Goal: Task Accomplishment & Management: Manage account settings

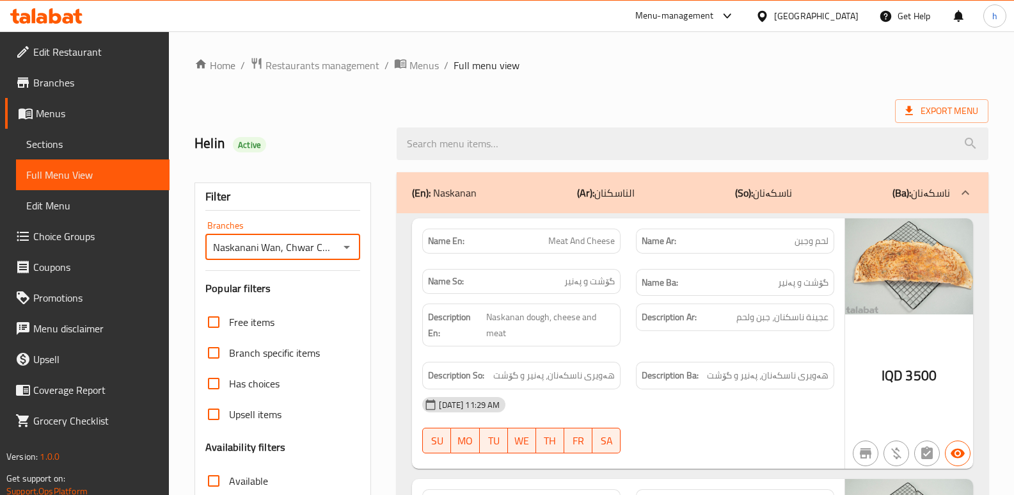
scroll to position [7326, 0]
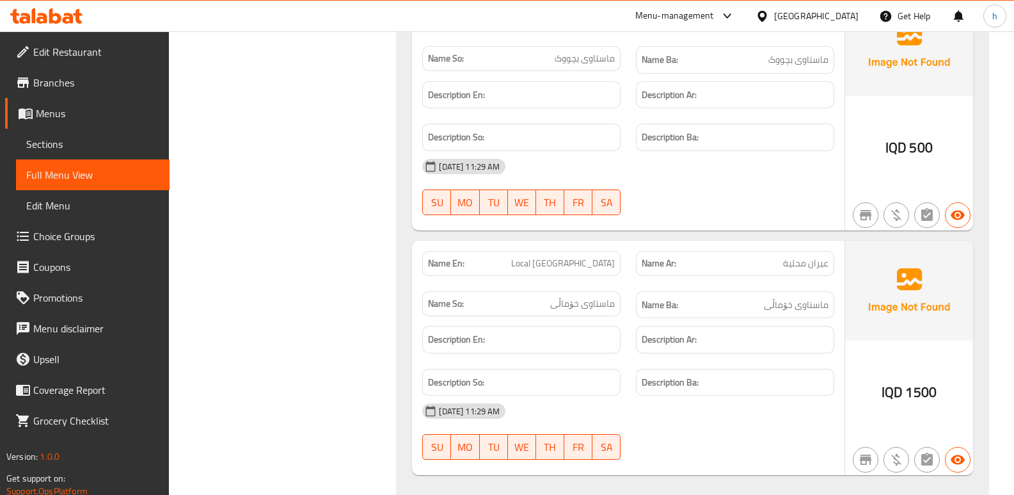
click at [72, 12] on icon at bounding box center [46, 15] width 72 height 15
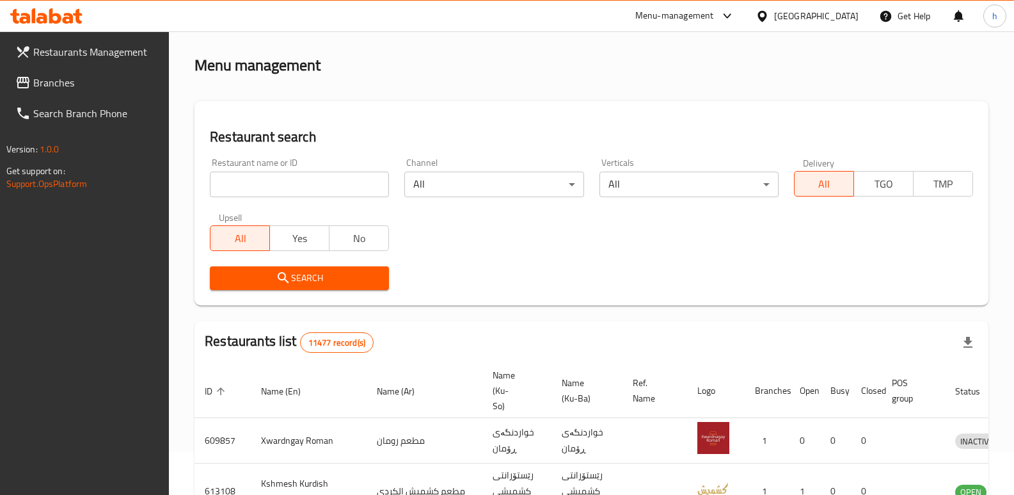
scroll to position [167, 0]
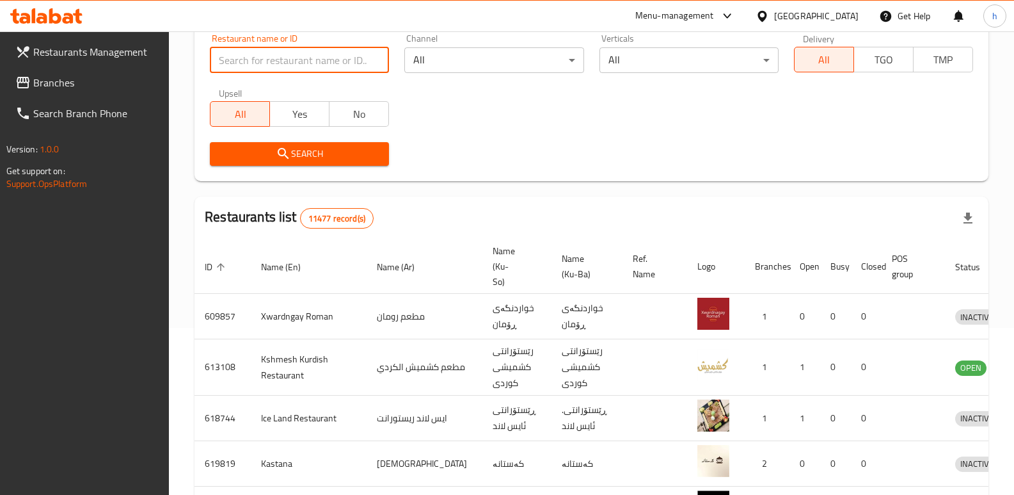
click at [318, 55] on input "search" at bounding box center [299, 60] width 179 height 26
type input "azberry"
click button "Search" at bounding box center [299, 154] width 179 height 24
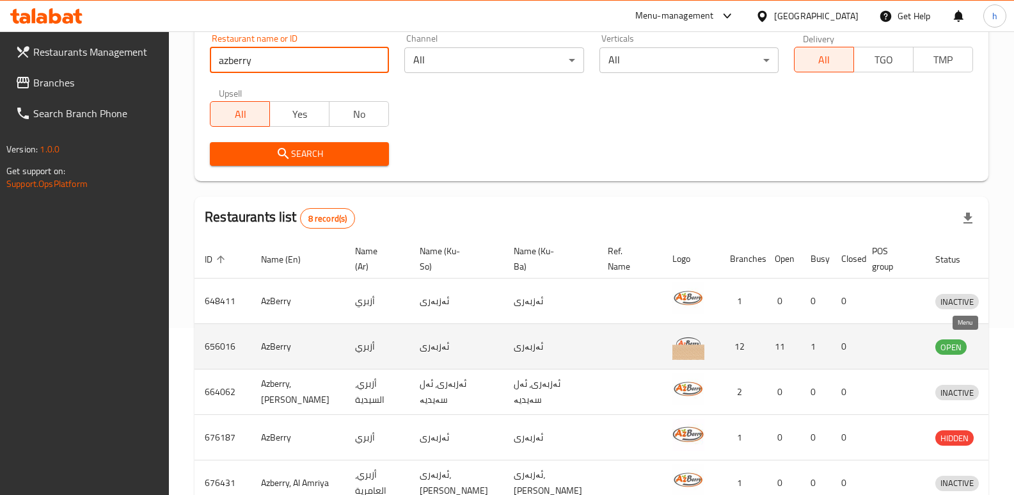
click at [1004, 345] on icon "enhanced table" at bounding box center [1011, 345] width 15 height 15
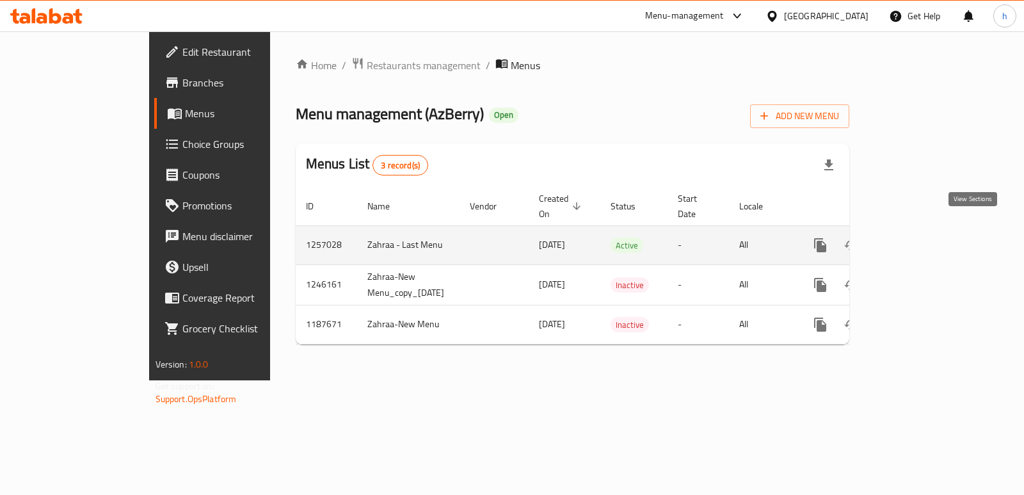
click at [920, 237] on icon "enhanced table" at bounding box center [912, 244] width 15 height 15
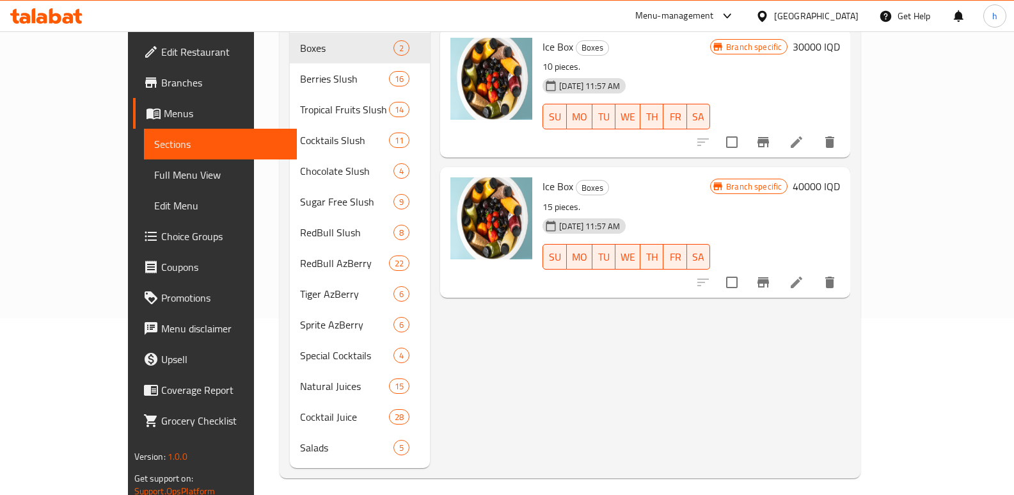
scroll to position [179, 0]
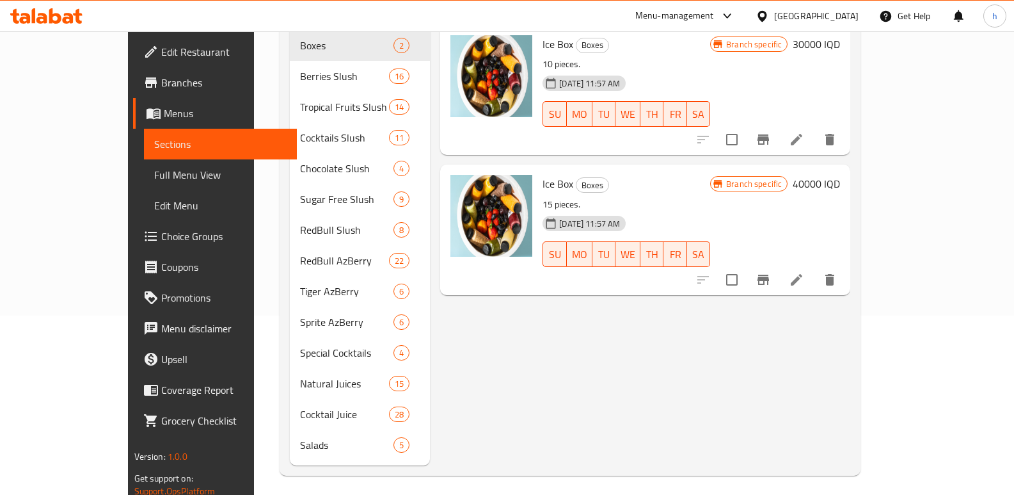
click at [164, 112] on span "Menus" at bounding box center [225, 113] width 123 height 15
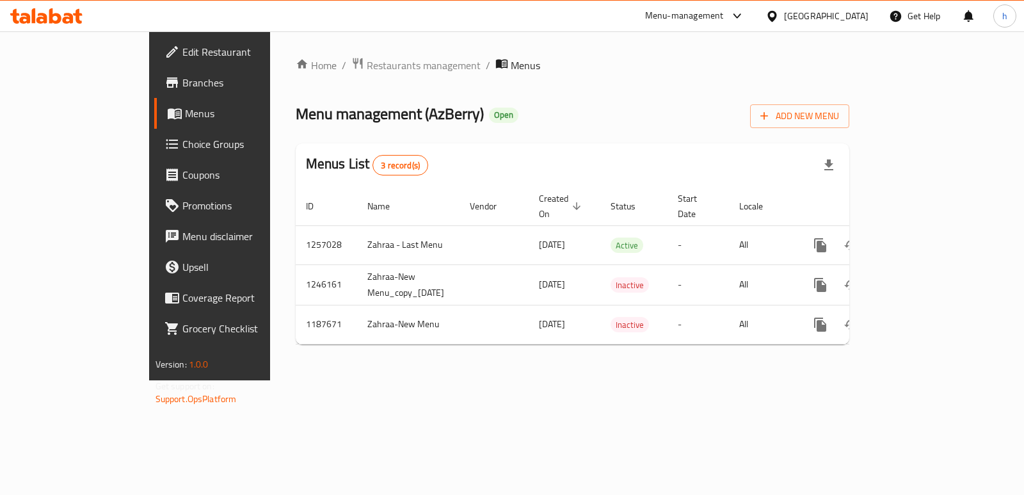
click at [67, 19] on icon at bounding box center [68, 18] width 11 height 11
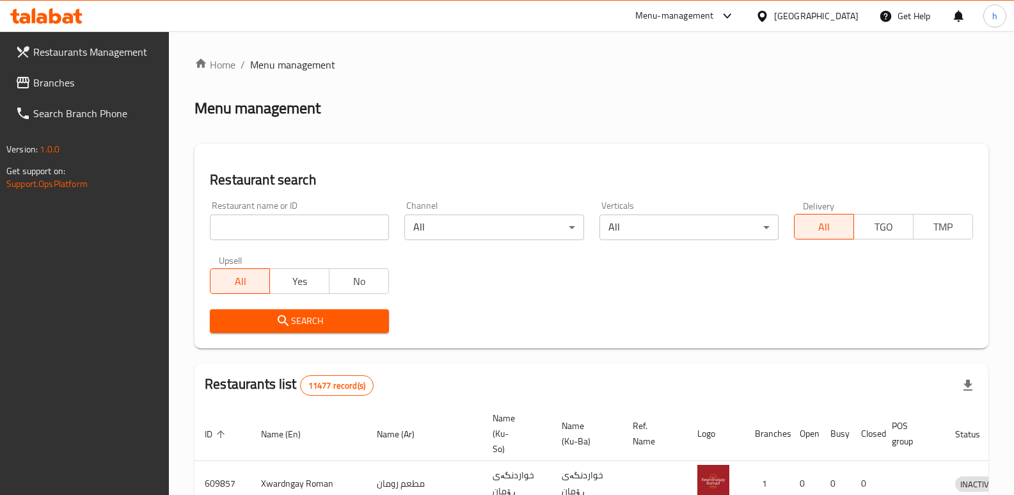
click at [81, 89] on span "Branches" at bounding box center [96, 82] width 126 height 15
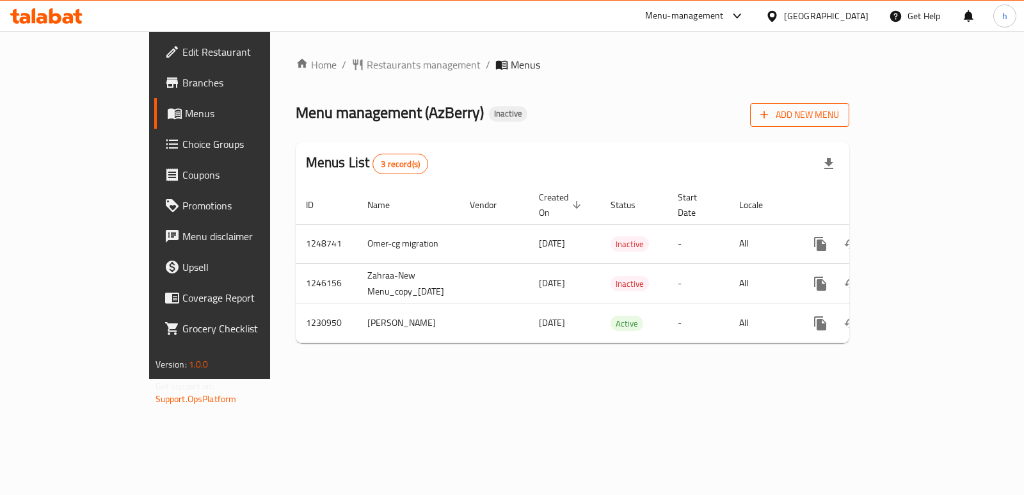
click at [839, 119] on span "Add New Menu" at bounding box center [799, 115] width 79 height 16
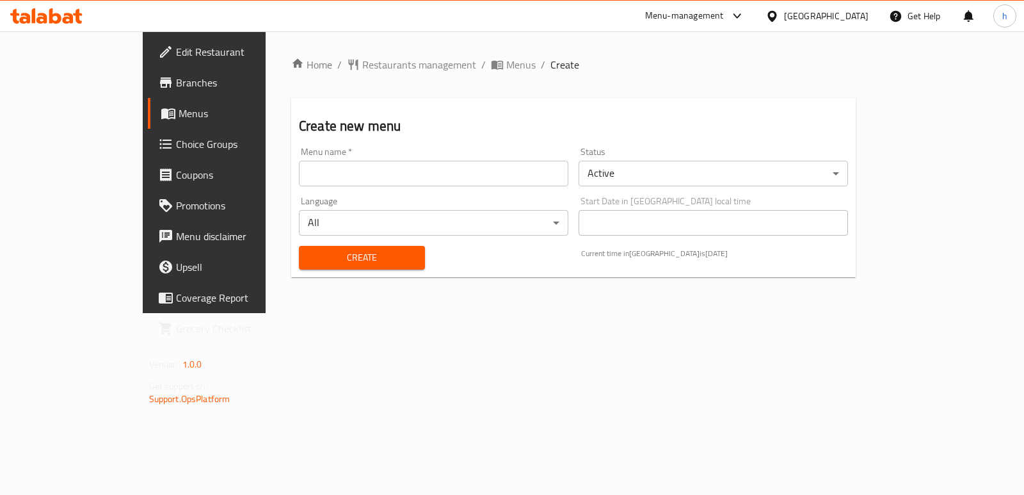
click at [403, 176] on input "text" at bounding box center [433, 174] width 269 height 26
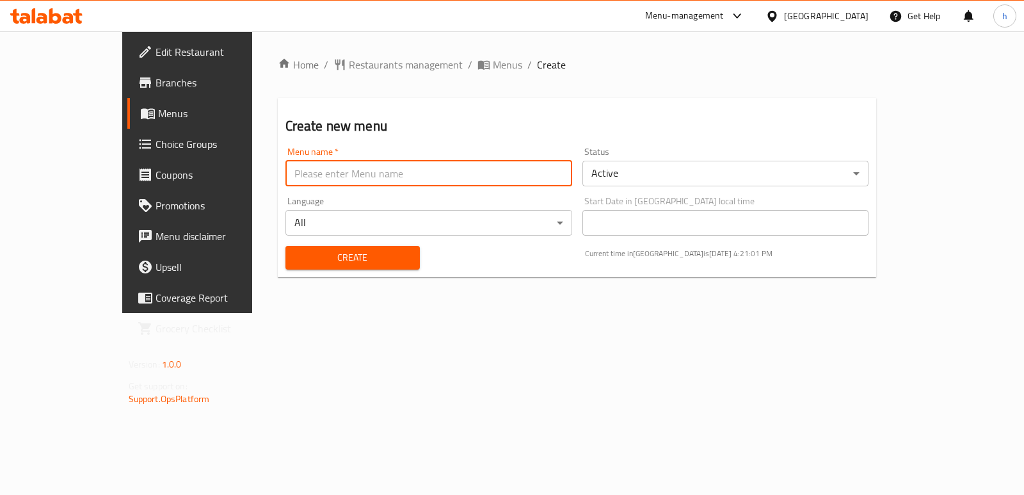
type input "Menu"
click at [318, 251] on span "Create" at bounding box center [353, 258] width 114 height 16
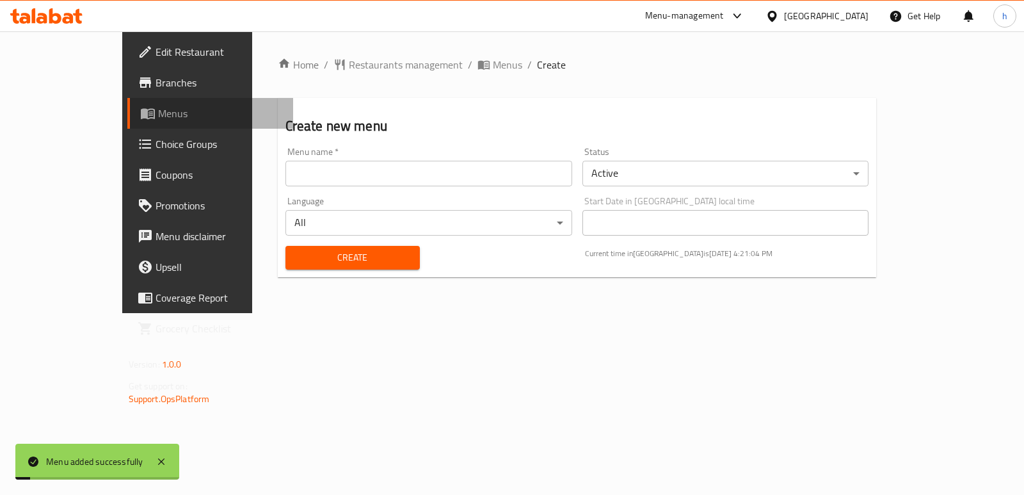
click at [158, 120] on span "Menus" at bounding box center [220, 113] width 125 height 15
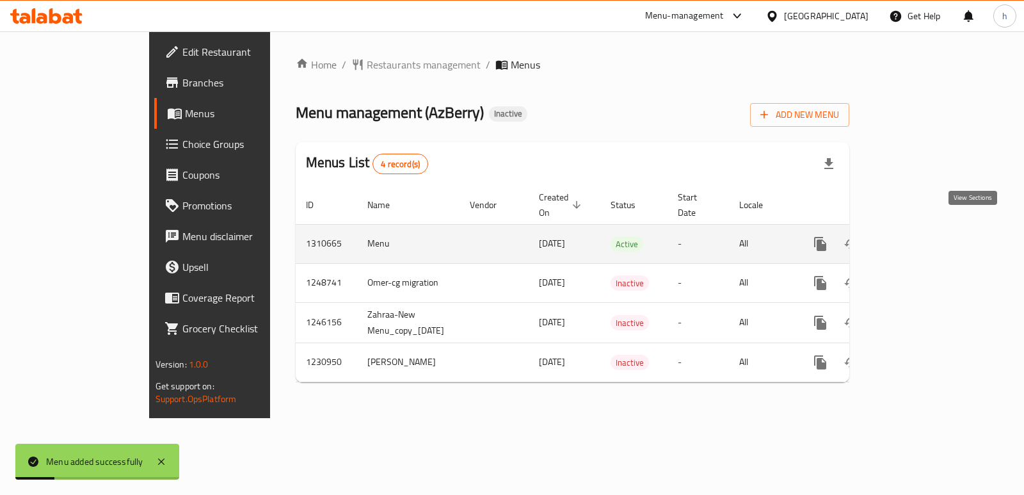
click at [920, 236] on icon "enhanced table" at bounding box center [912, 243] width 15 height 15
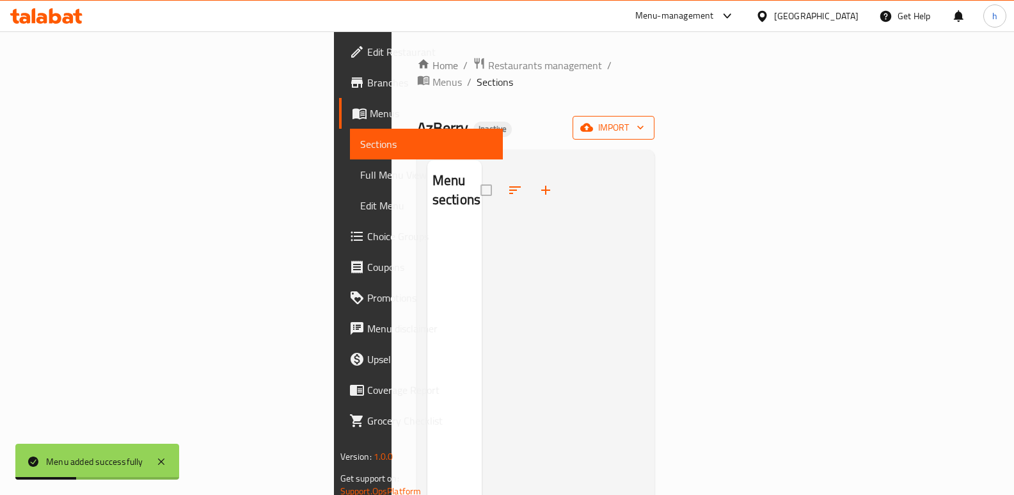
click at [644, 120] on span "import" at bounding box center [613, 128] width 61 height 16
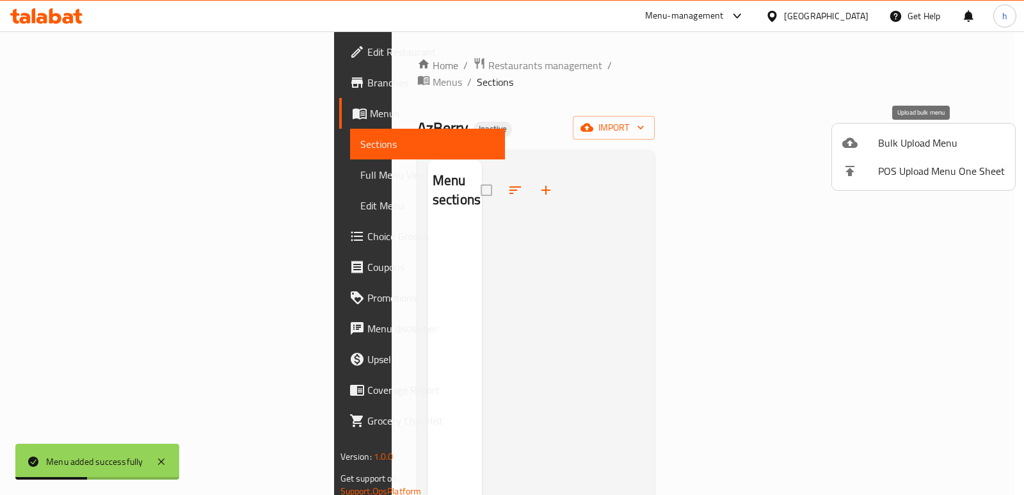
click at [866, 137] on div at bounding box center [860, 142] width 36 height 15
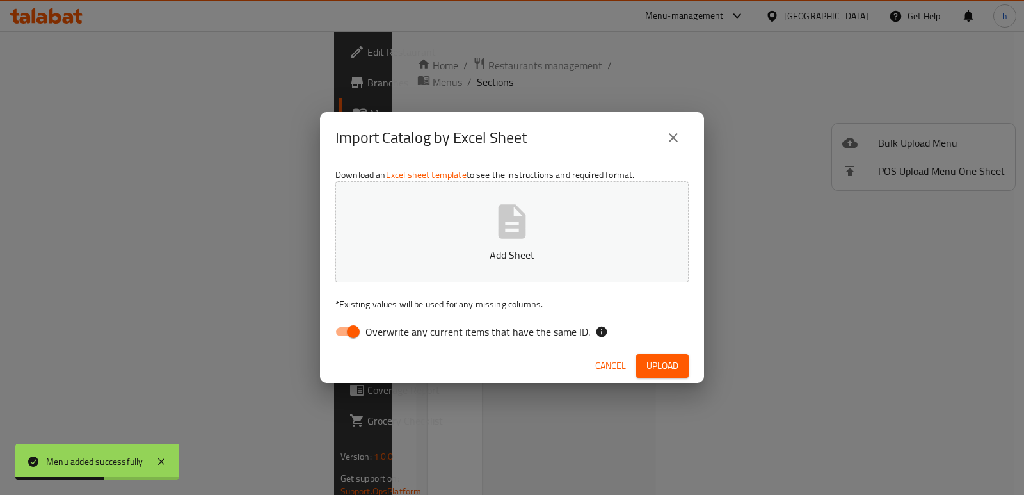
click at [345, 332] on input "Overwrite any current items that have the same ID." at bounding box center [353, 331] width 73 height 24
checkbox input "false"
click at [436, 246] on button "Add Sheet" at bounding box center [511, 231] width 353 height 101
click at [670, 363] on span "Upload" at bounding box center [662, 366] width 32 height 16
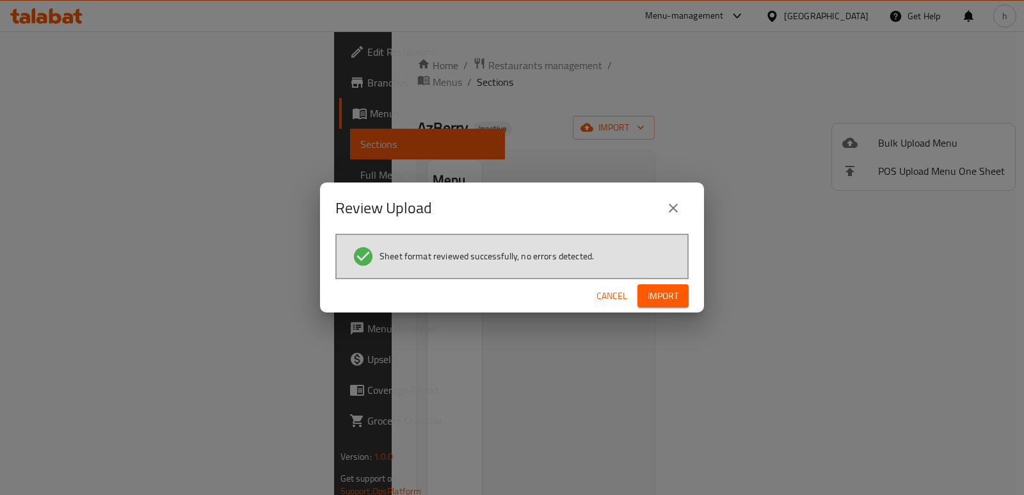
click at [669, 297] on span "Import" at bounding box center [662, 296] width 31 height 16
click at [542, 386] on div "Review Upload Sheet format reviewed successfully, no errors detected. Cancel" at bounding box center [512, 247] width 1024 height 495
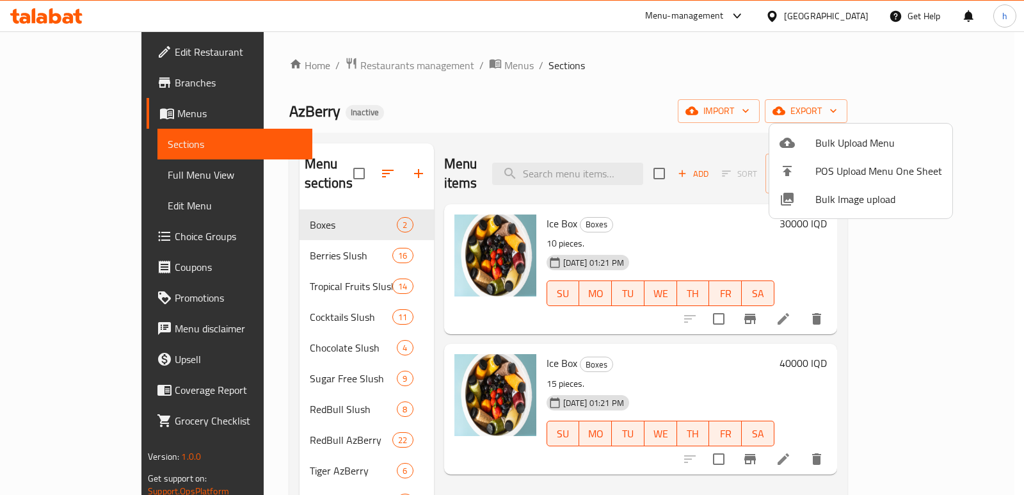
click at [79, 171] on div at bounding box center [512, 247] width 1024 height 495
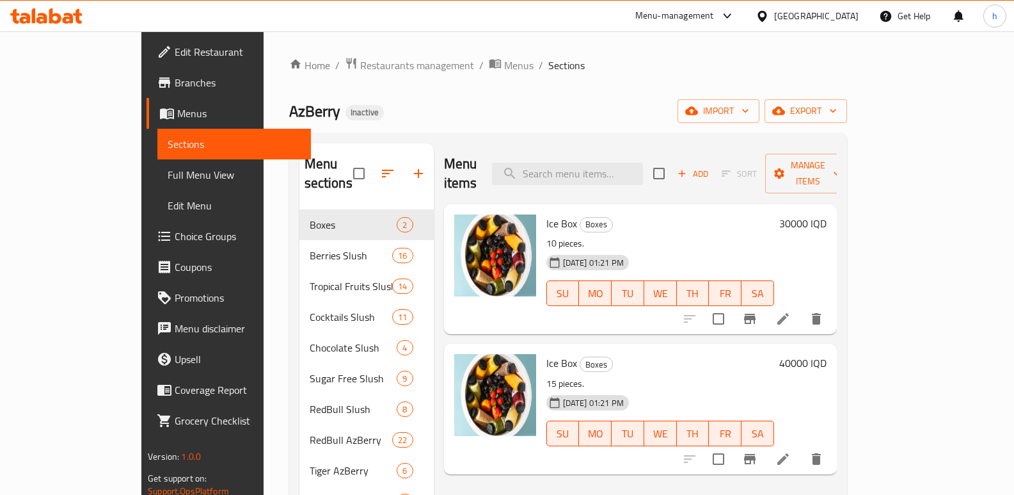
click at [168, 171] on span "Full Menu View" at bounding box center [234, 174] width 133 height 15
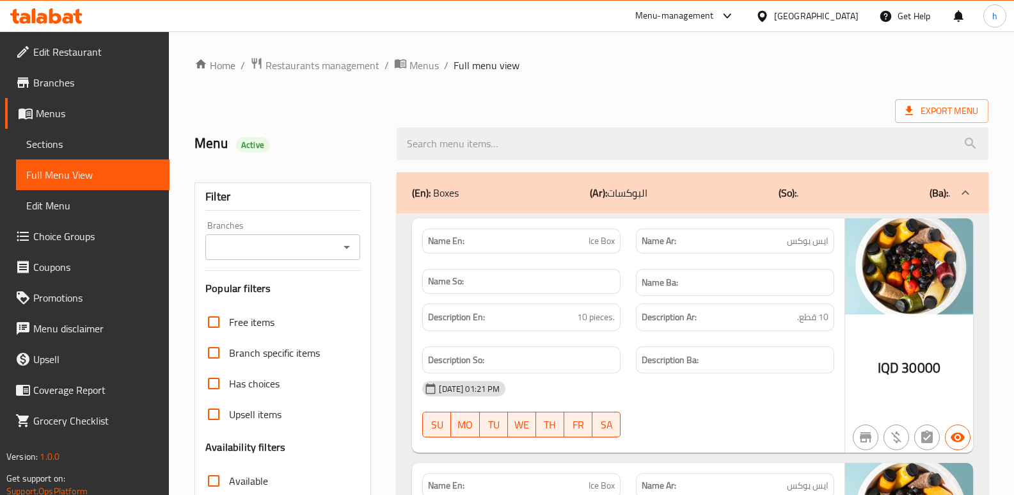
click at [237, 241] on input "Branches" at bounding box center [272, 247] width 126 height 18
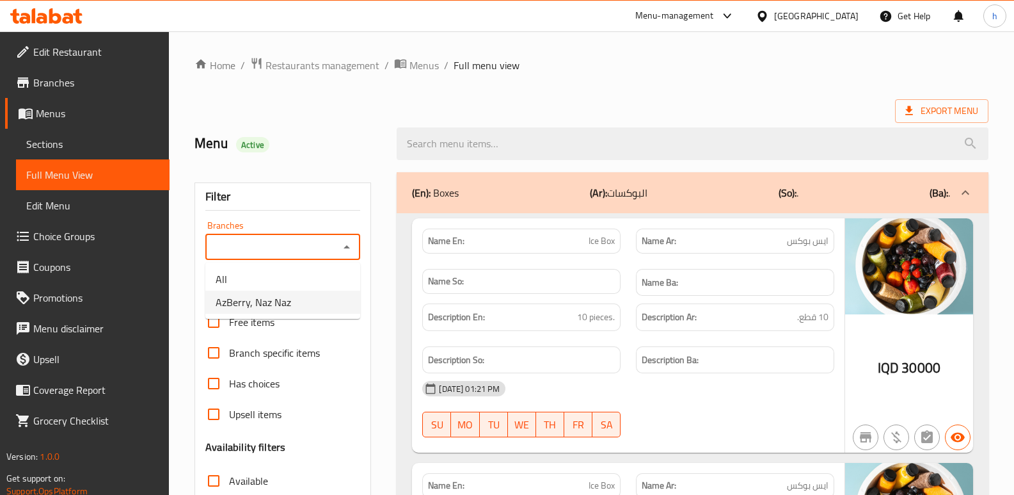
click at [289, 302] on span "AzBerry, Naz Naz" at bounding box center [253, 301] width 75 height 15
type input "AzBerry, Naz Naz"
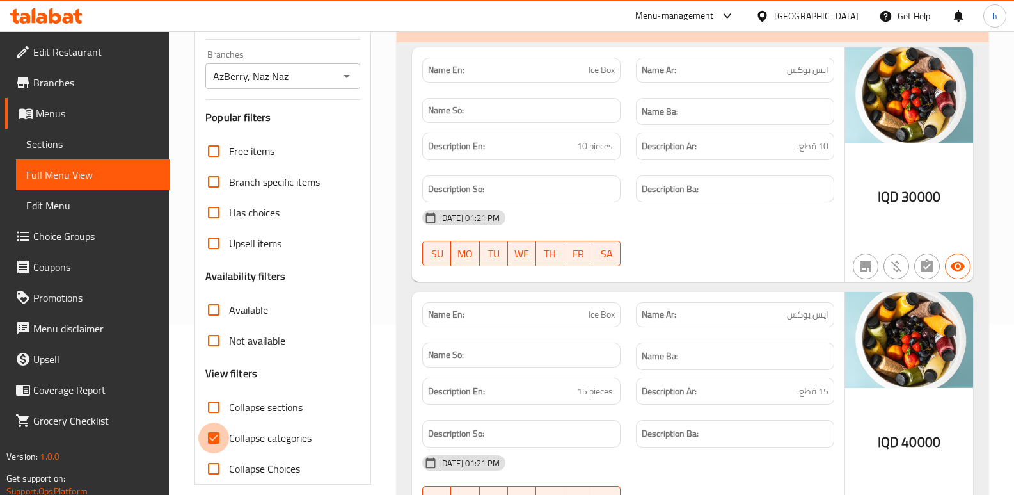
click at [212, 436] on input "Collapse categories" at bounding box center [213, 437] width 31 height 31
checkbox input "false"
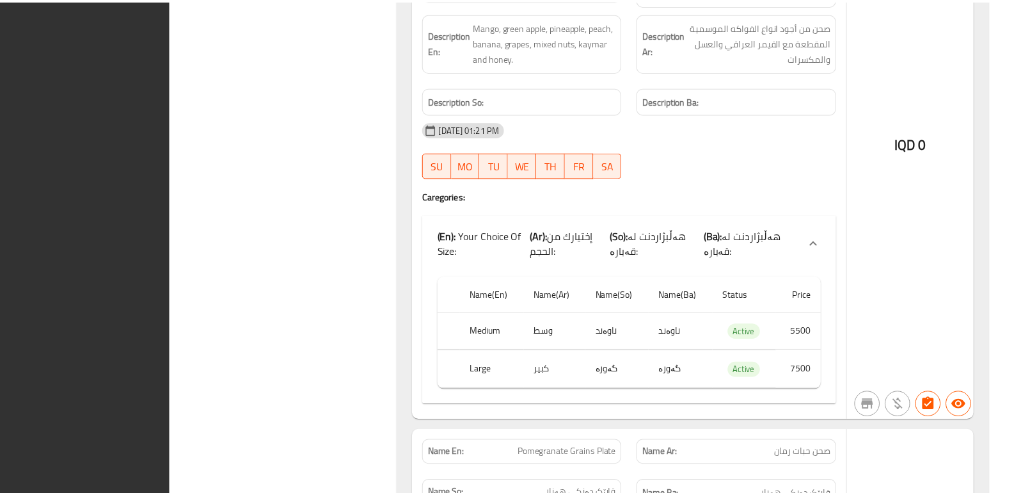
scroll to position [100215, 0]
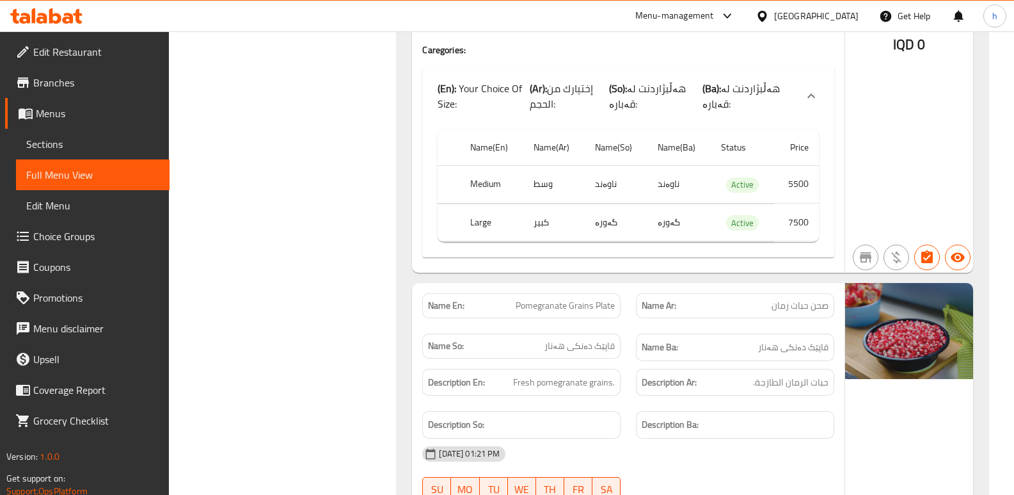
click at [71, 23] on icon at bounding box center [68, 18] width 11 height 11
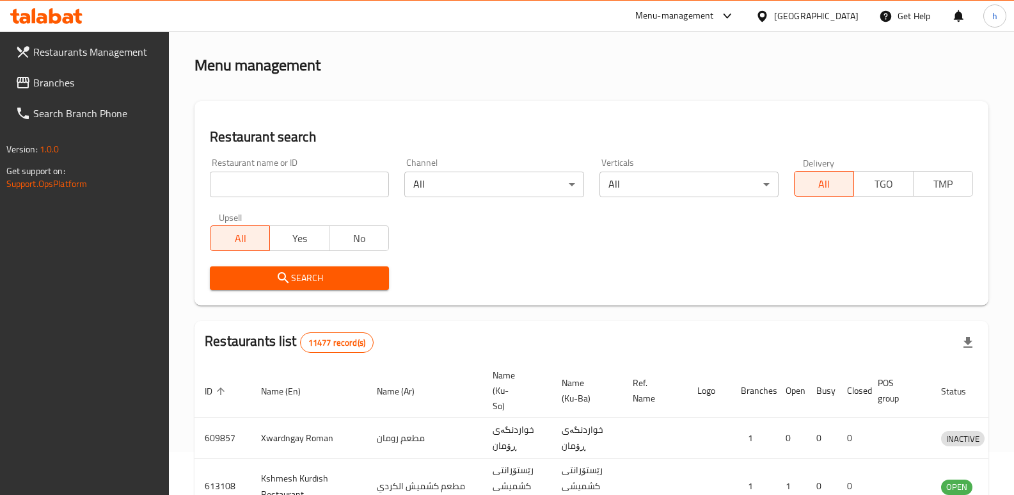
scroll to position [167, 0]
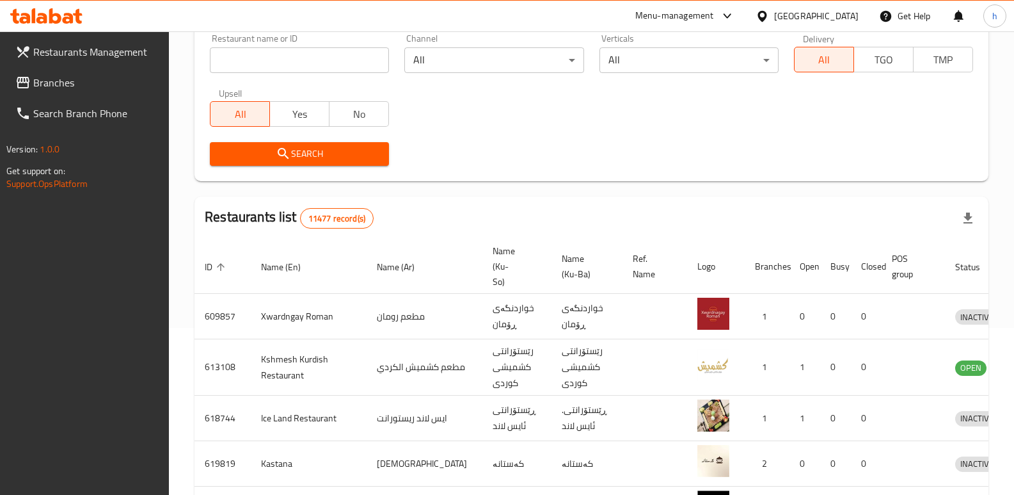
click at [36, 81] on span "Branches" at bounding box center [96, 82] width 126 height 15
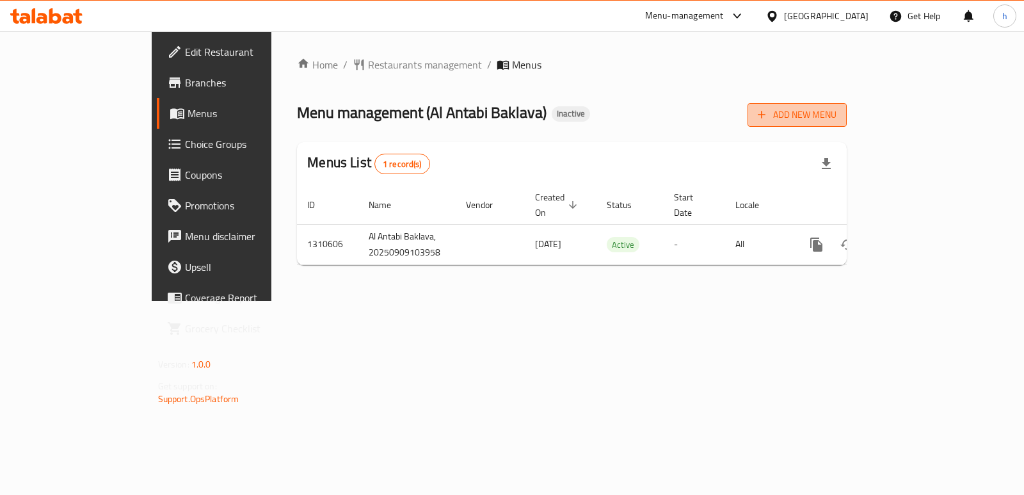
click at [836, 118] on span "Add New Menu" at bounding box center [796, 115] width 79 height 16
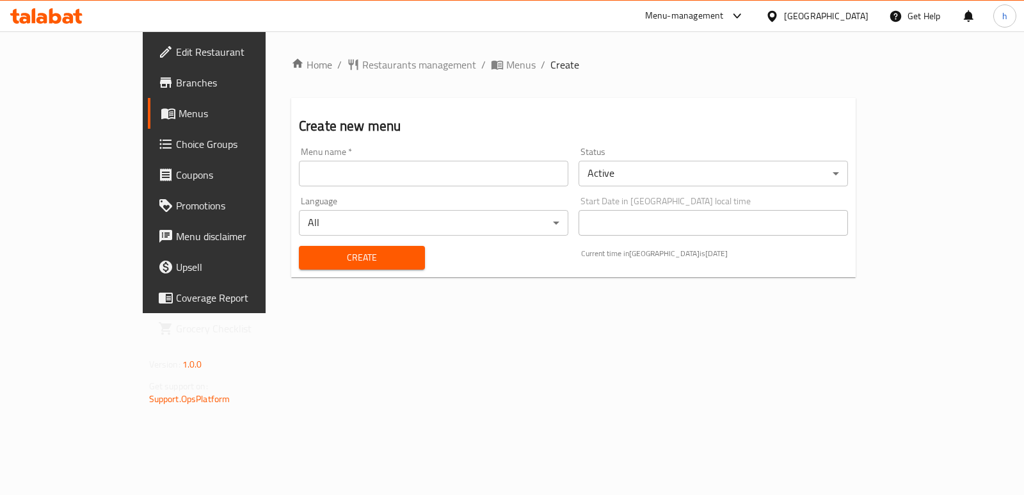
click at [416, 176] on input "text" at bounding box center [433, 174] width 269 height 26
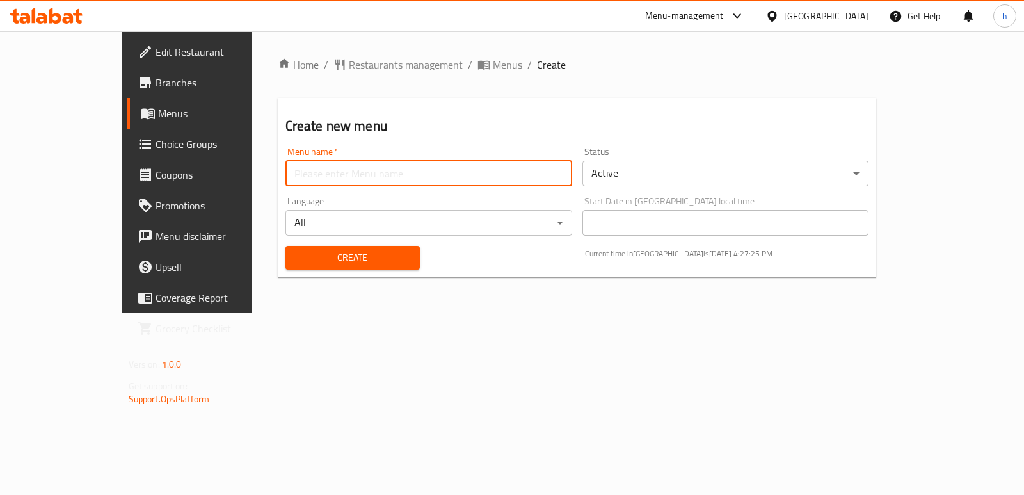
type input "Helin"
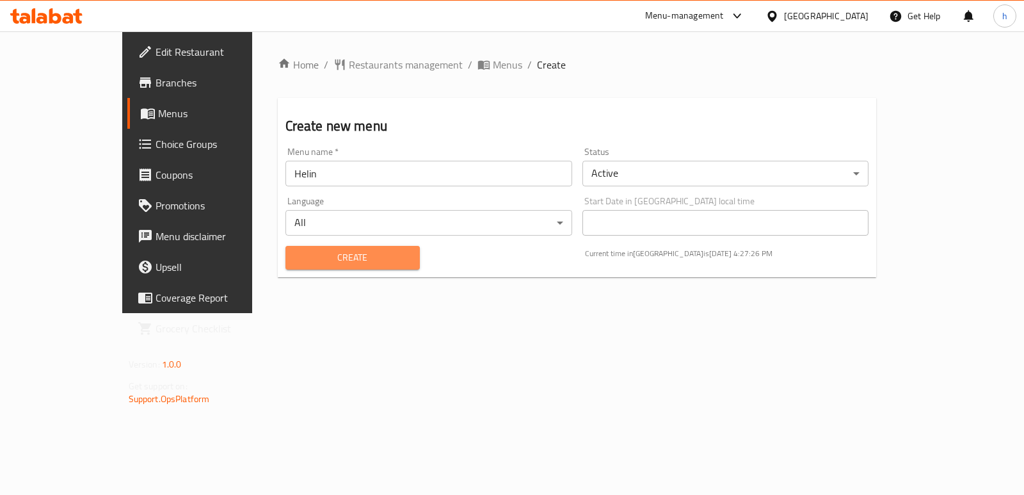
click at [299, 260] on span "Create" at bounding box center [353, 258] width 114 height 16
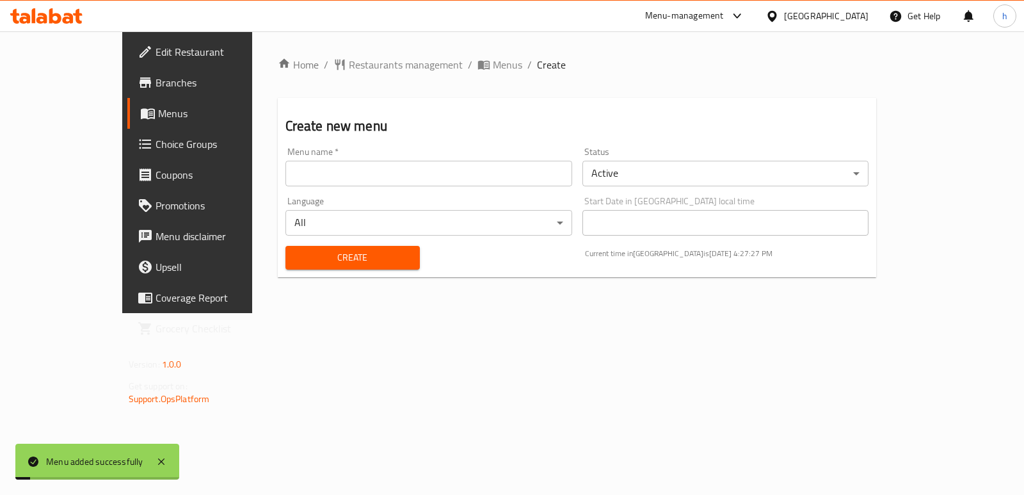
click at [158, 114] on span "Menus" at bounding box center [220, 113] width 125 height 15
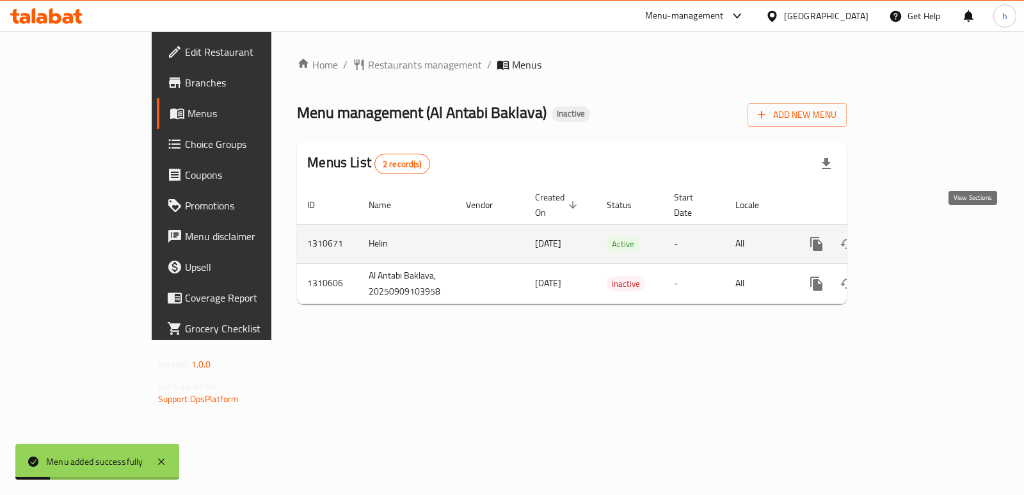
click at [916, 236] on icon "enhanced table" at bounding box center [908, 243] width 15 height 15
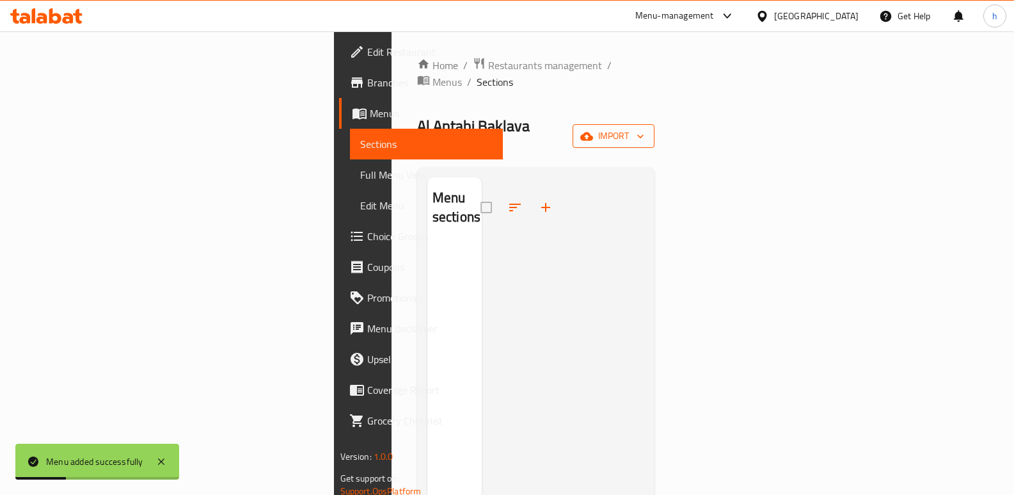
click at [644, 128] on span "import" at bounding box center [613, 136] width 61 height 16
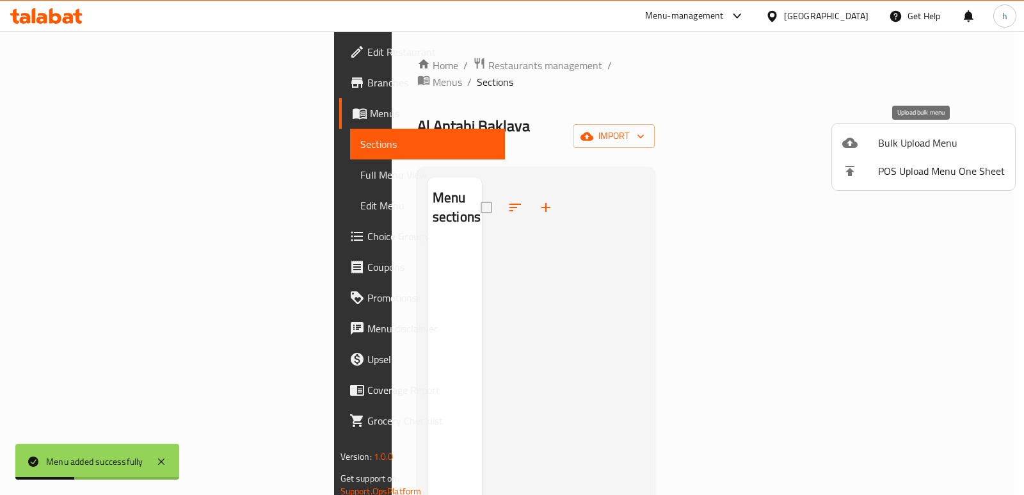
click at [858, 141] on div at bounding box center [860, 142] width 36 height 15
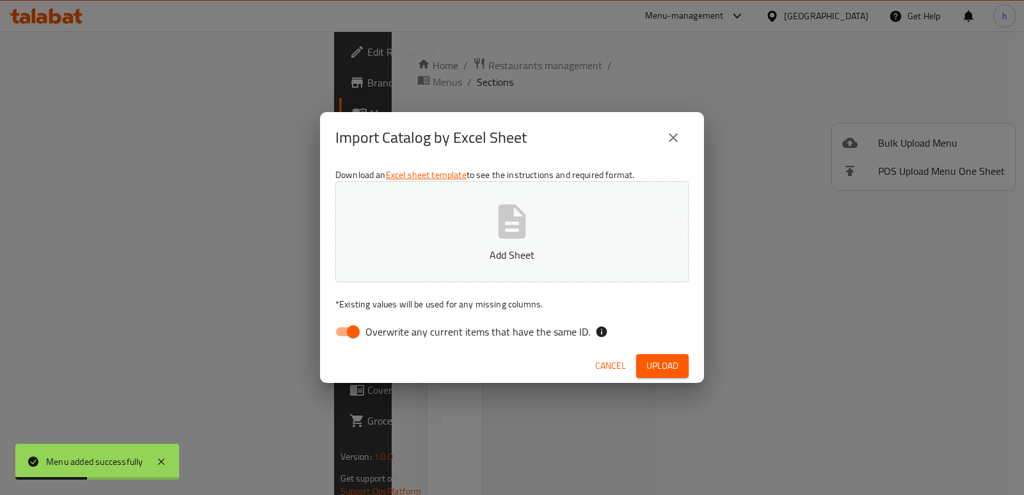
click at [347, 324] on input "Overwrite any current items that have the same ID." at bounding box center [353, 331] width 73 height 24
checkbox input "false"
click at [476, 265] on button "Add Sheet" at bounding box center [511, 231] width 353 height 101
click at [668, 371] on span "Upload" at bounding box center [662, 366] width 32 height 16
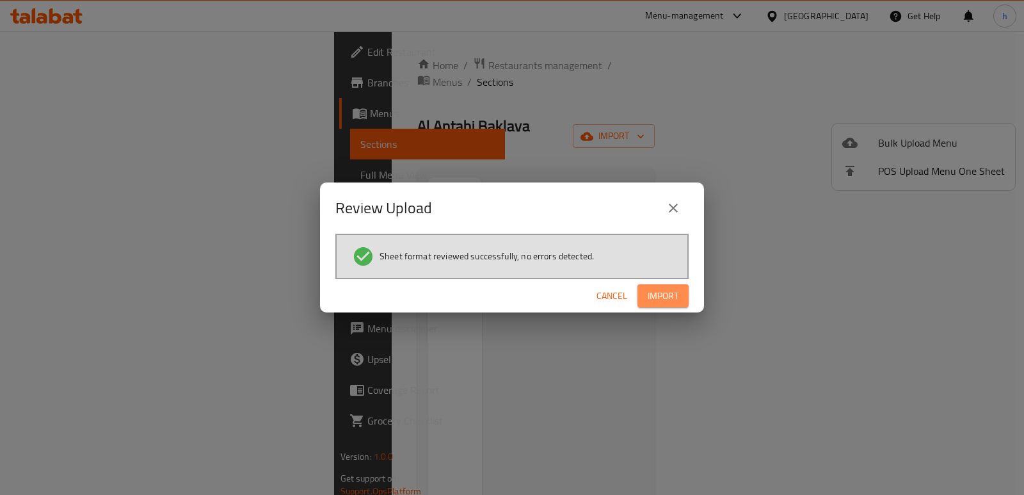
click at [660, 297] on span "Import" at bounding box center [662, 296] width 31 height 16
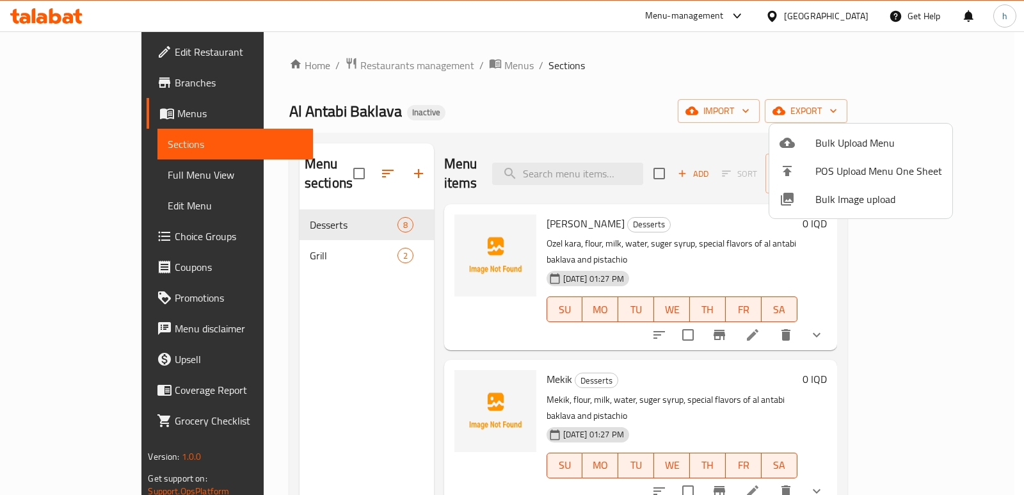
drag, startPoint x: 279, startPoint y: 356, endPoint x: 329, endPoint y: 459, distance: 113.9
click at [280, 356] on div at bounding box center [512, 247] width 1024 height 495
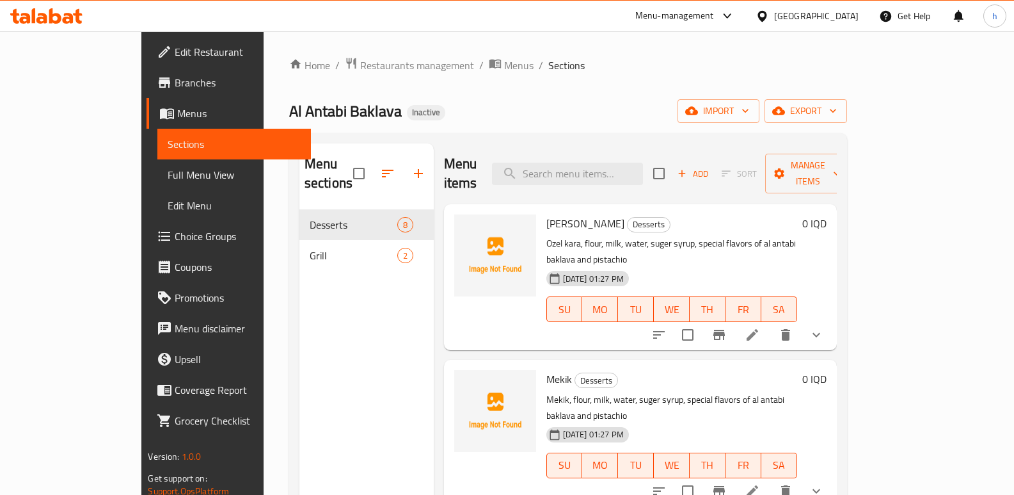
drag, startPoint x: 294, startPoint y: 378, endPoint x: 271, endPoint y: 282, distance: 98.8
click at [299, 378] on div "Menu sections Desserts 8 Grill 2" at bounding box center [366, 390] width 134 height 495
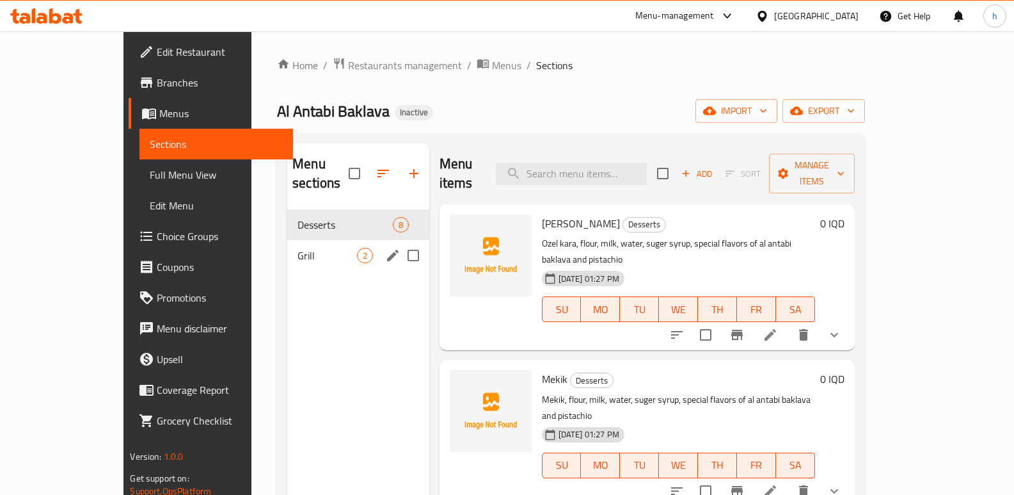
click at [297, 248] on span "Grill" at bounding box center [326, 255] width 59 height 15
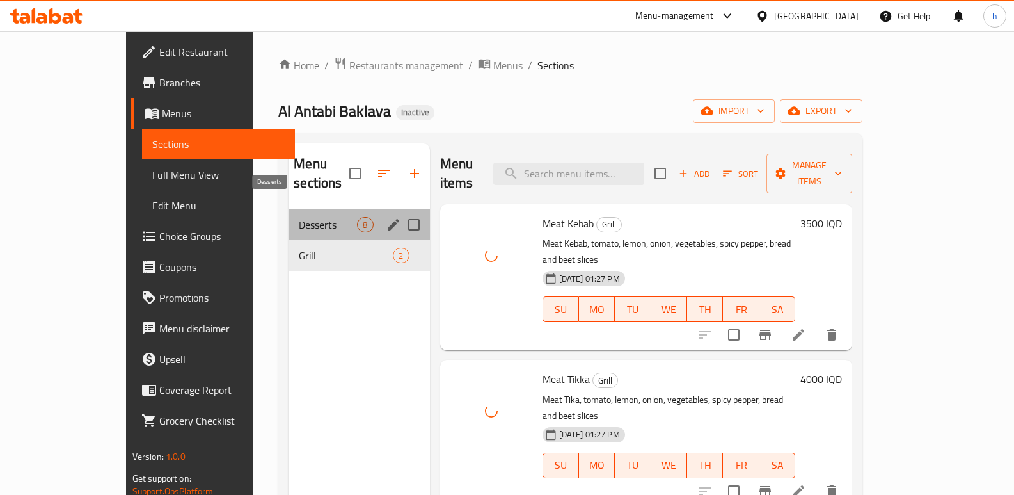
click at [299, 217] on span "Desserts" at bounding box center [328, 224] width 58 height 15
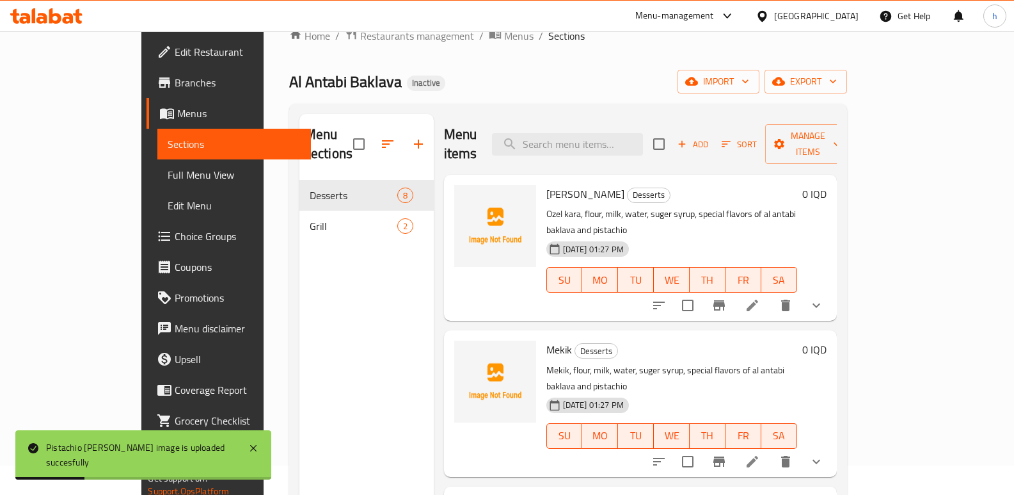
scroll to position [22, 0]
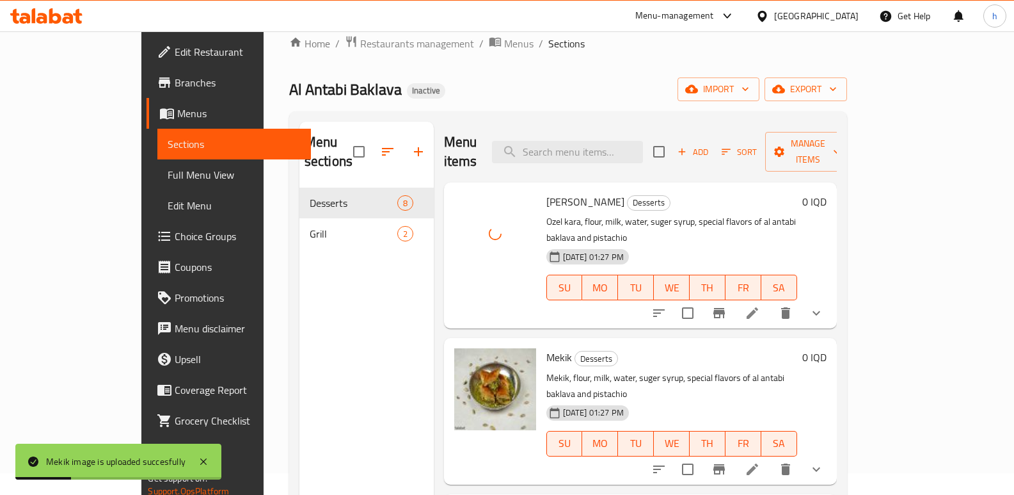
click at [175, 44] on span "Edit Restaurant" at bounding box center [238, 51] width 126 height 15
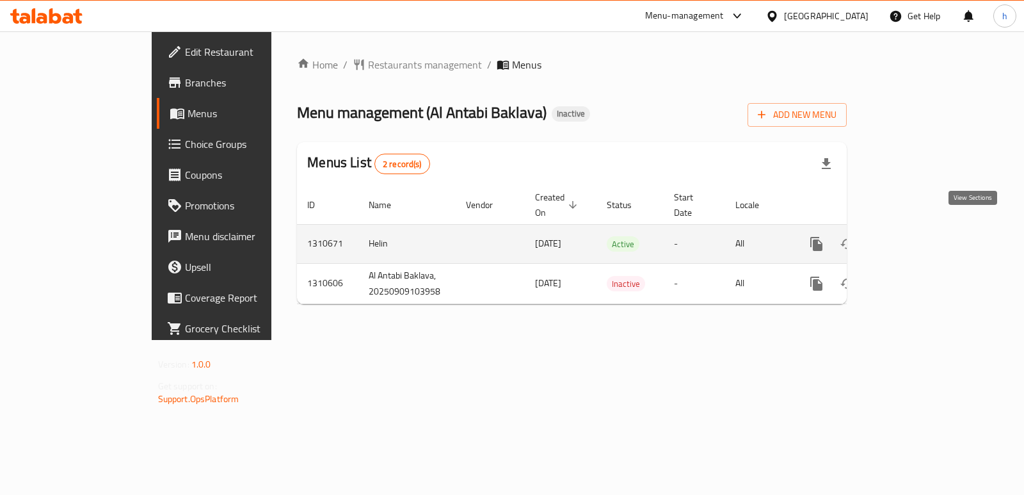
click at [916, 236] on icon "enhanced table" at bounding box center [908, 243] width 15 height 15
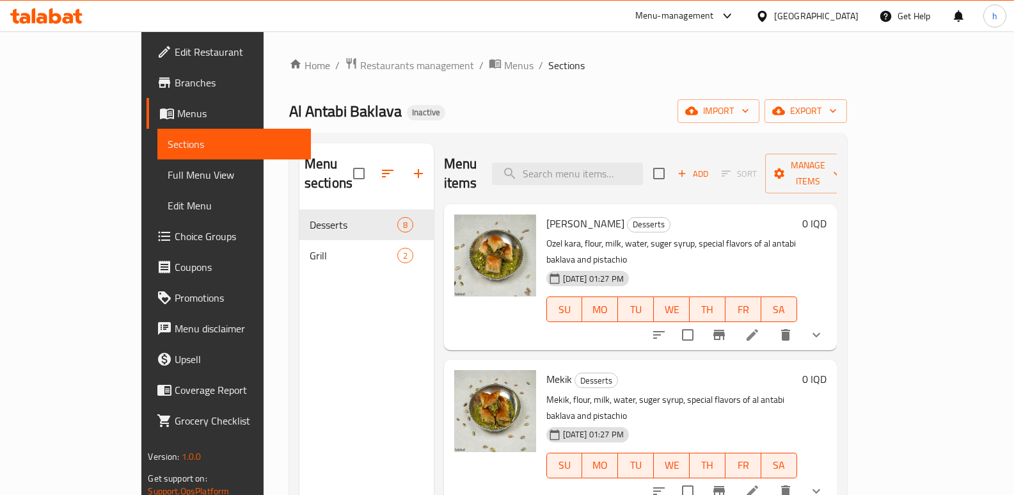
click at [168, 168] on span "Full Menu View" at bounding box center [234, 174] width 133 height 15
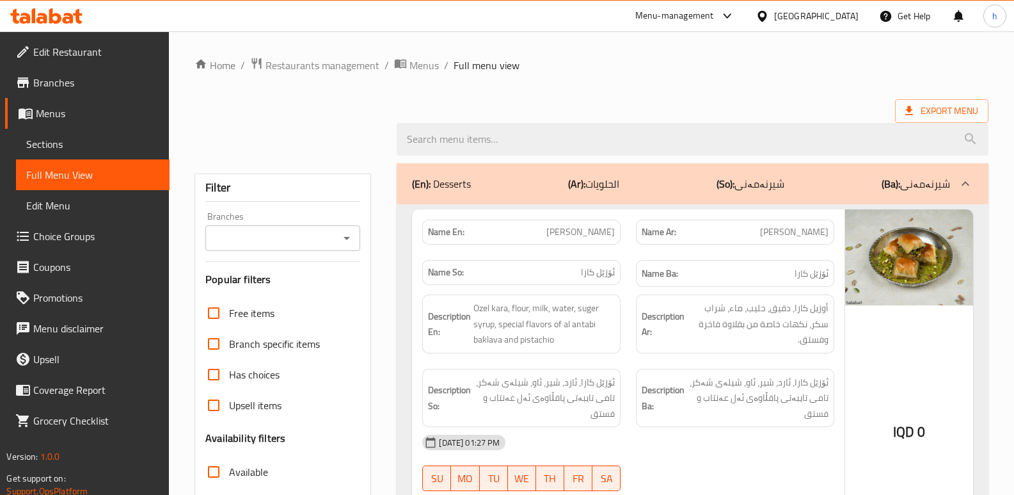
click at [306, 236] on input "Branches" at bounding box center [272, 238] width 126 height 18
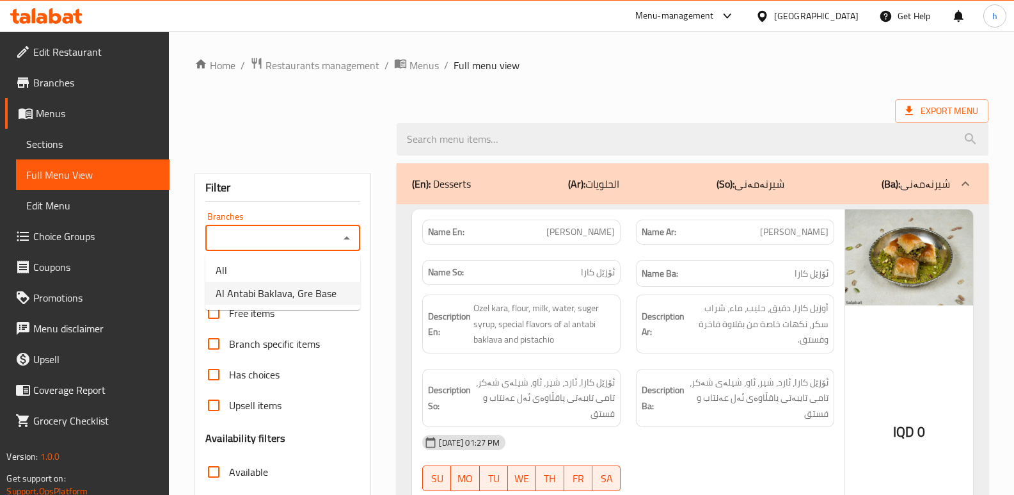
click at [297, 294] on span "Al Antabi Baklava, Gre Base" at bounding box center [276, 292] width 121 height 15
type input "Al Antabi Baklava, Gre Base"
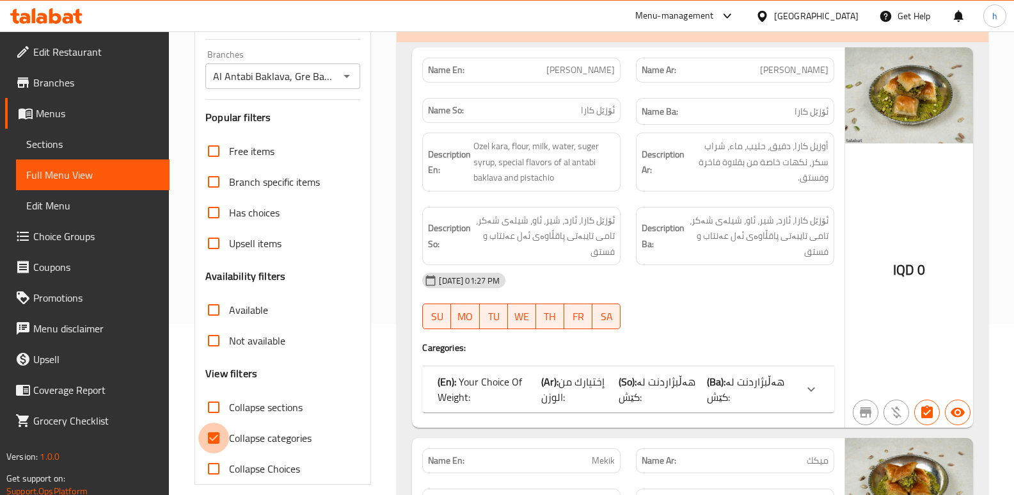
click at [210, 430] on input "Collapse categories" at bounding box center [213, 437] width 31 height 31
checkbox input "false"
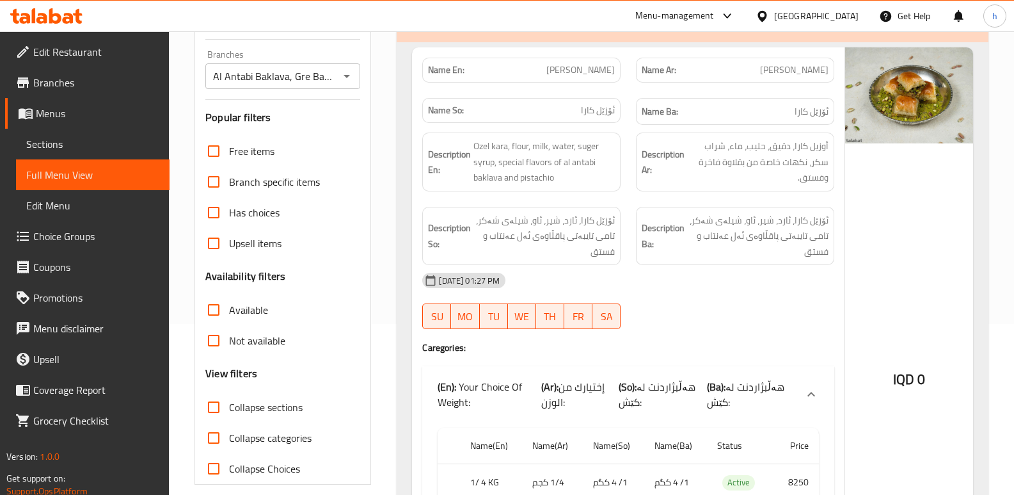
click at [75, 147] on span "Sections" at bounding box center [92, 143] width 133 height 15
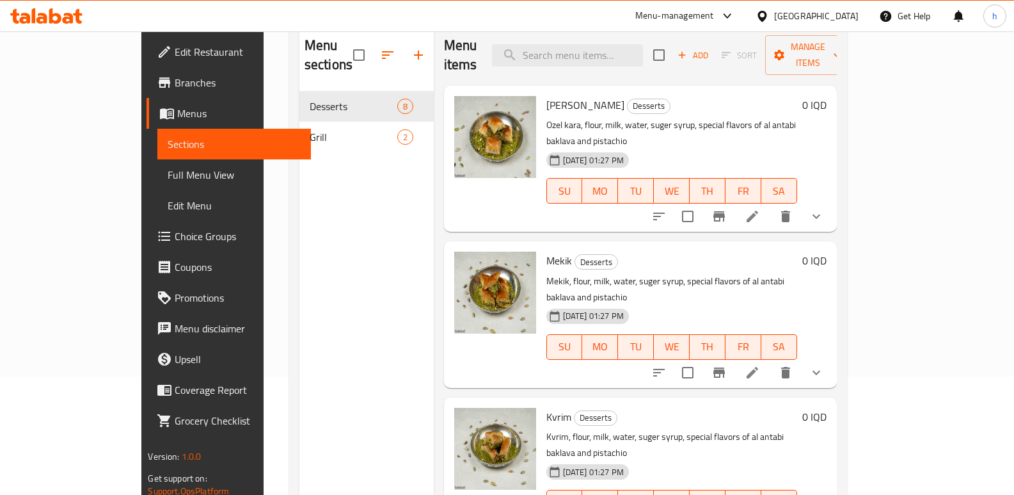
scroll to position [115, 0]
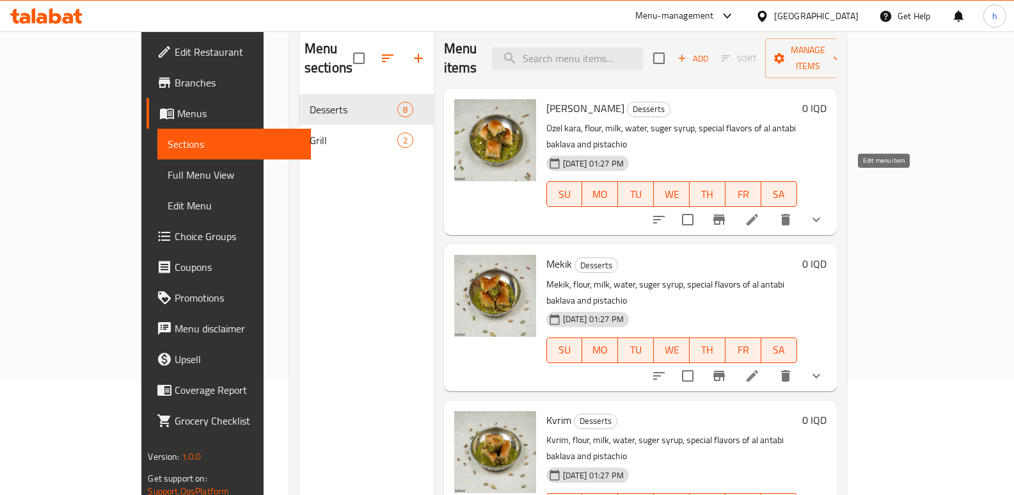
click at [758, 214] on icon at bounding box center [753, 220] width 12 height 12
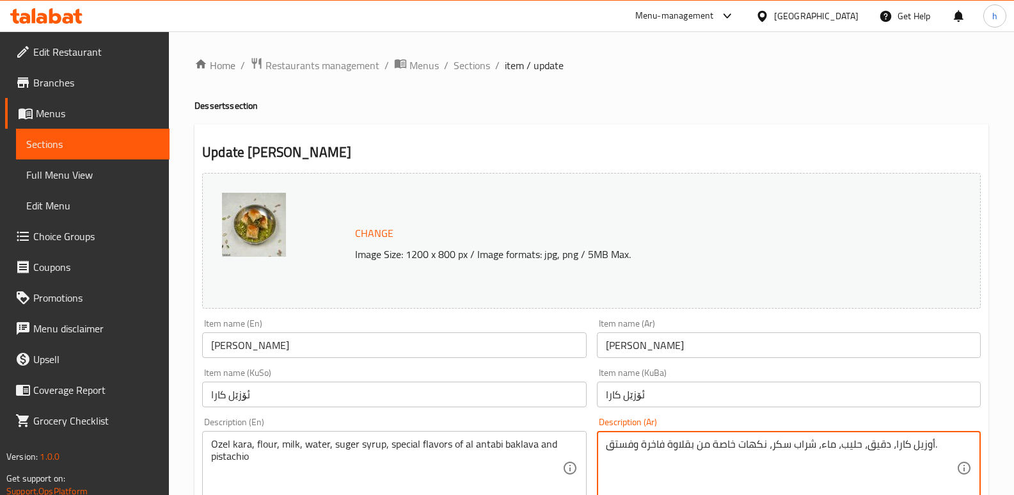
click at [653, 447] on textarea "أوزيل كارا، دقيق، حليب، ماء، شراب سكر، نكهات خاصة من بقلاوة فاخرة وفستق." at bounding box center [781, 468] width 351 height 61
paste textarea "العنتابي"
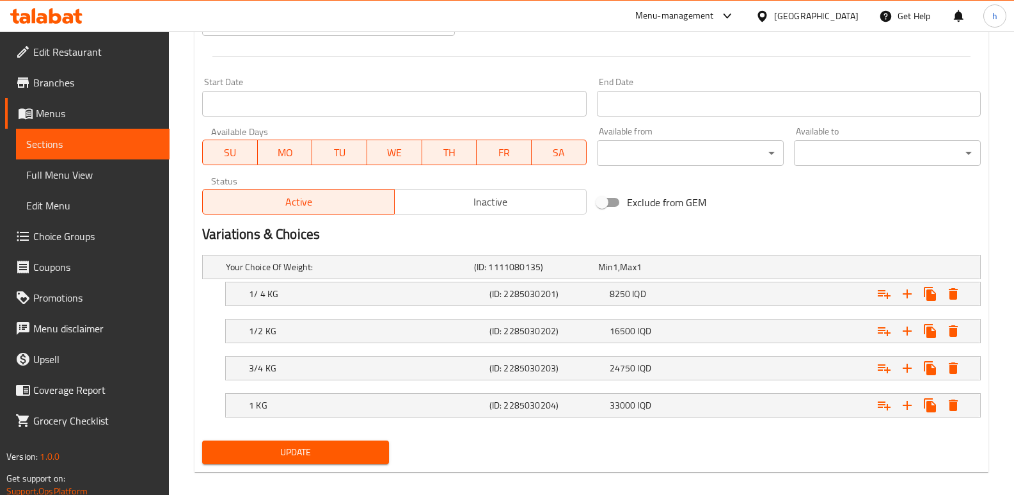
scroll to position [678, 0]
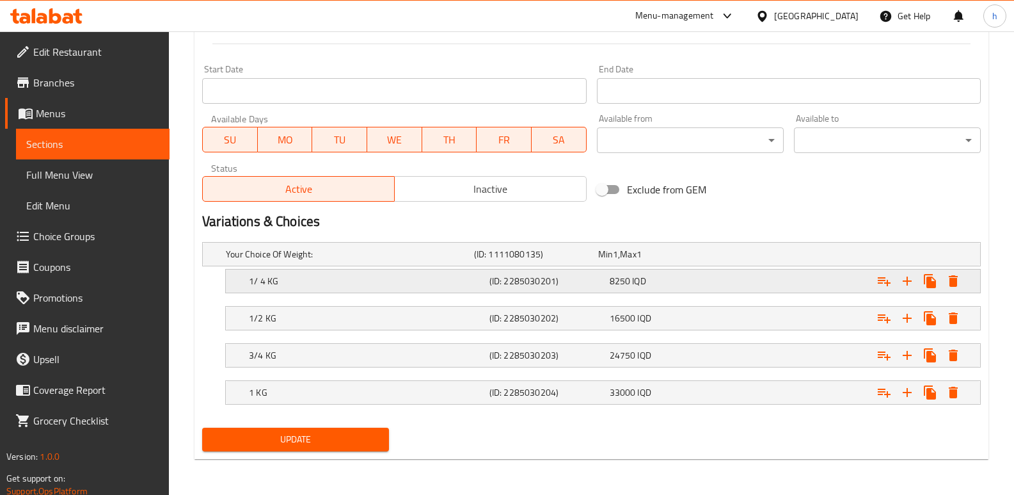
type textarea "أوزيل كارا، دقيق، حليب، ماء، شراب سكر، نكهات خاصة من بقلاوة العنتابي وفستق."
click at [384, 436] on button "Update" at bounding box center [295, 439] width 187 height 24
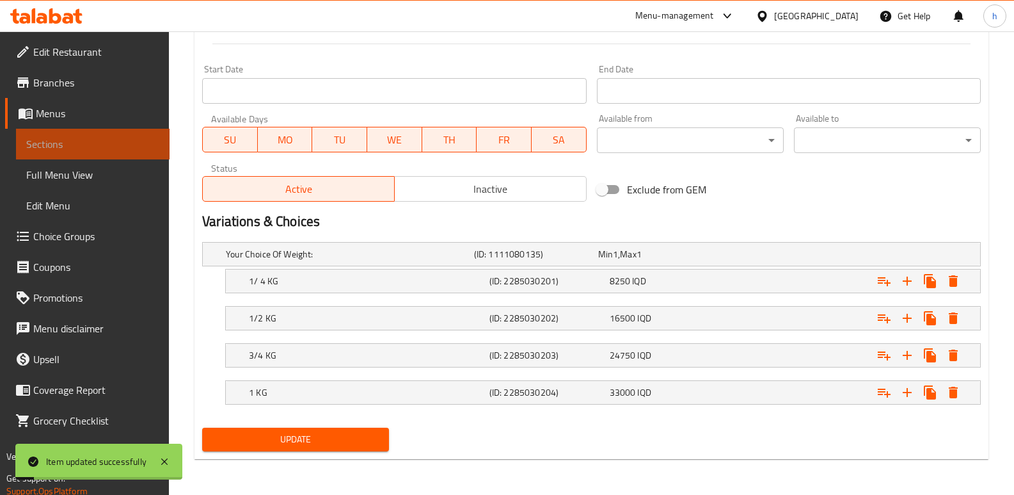
click at [118, 158] on link "Sections" at bounding box center [93, 144] width 154 height 31
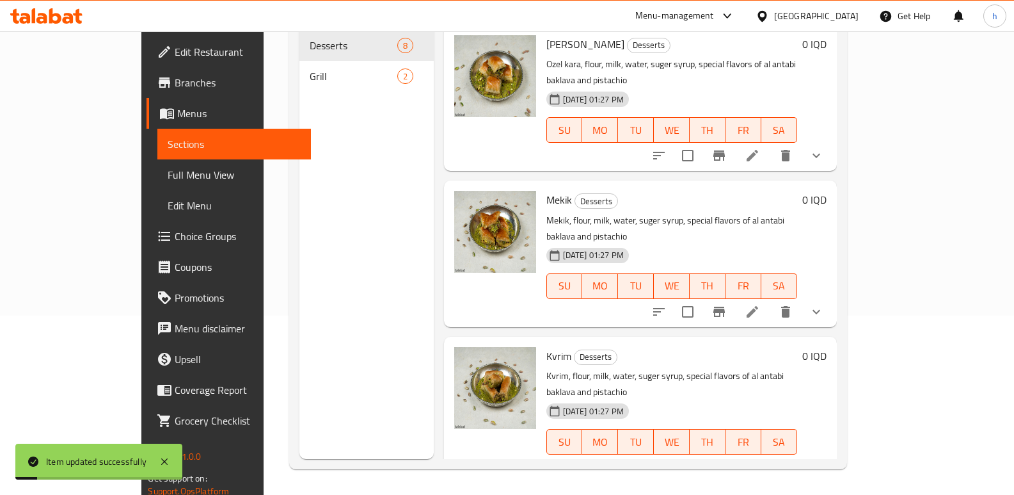
scroll to position [179, 0]
click at [168, 178] on span "Full Menu View" at bounding box center [234, 174] width 133 height 15
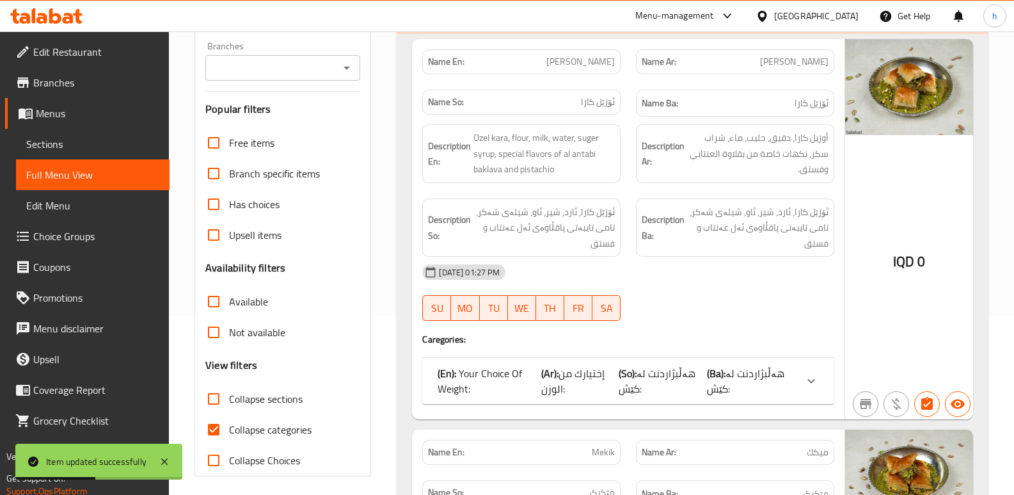
click at [209, 436] on input "Collapse categories" at bounding box center [213, 429] width 31 height 31
checkbox input "false"
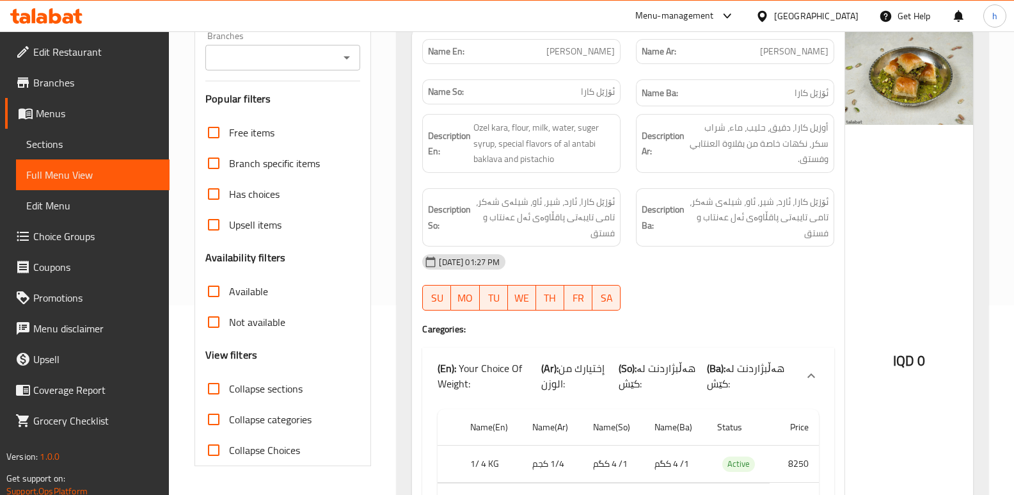
scroll to position [150, 0]
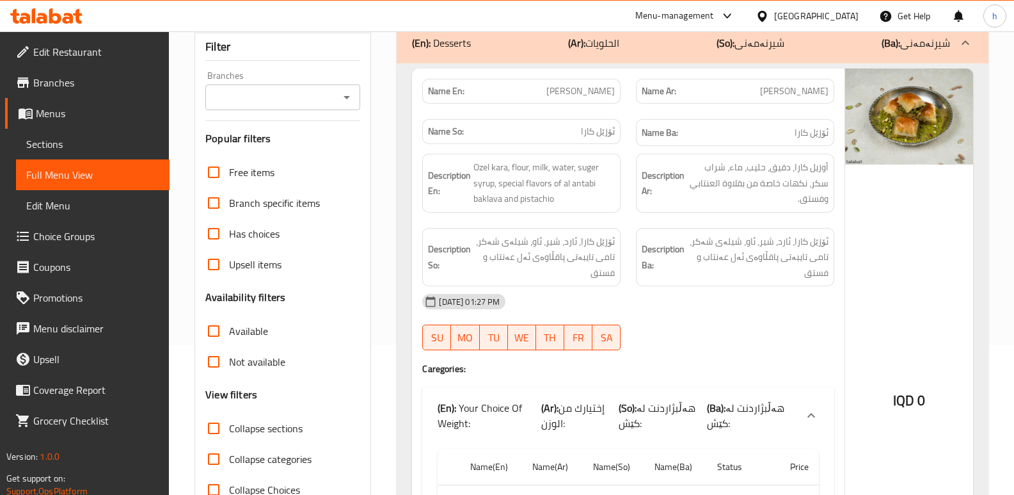
click at [271, 94] on input "Branches" at bounding box center [272, 97] width 126 height 18
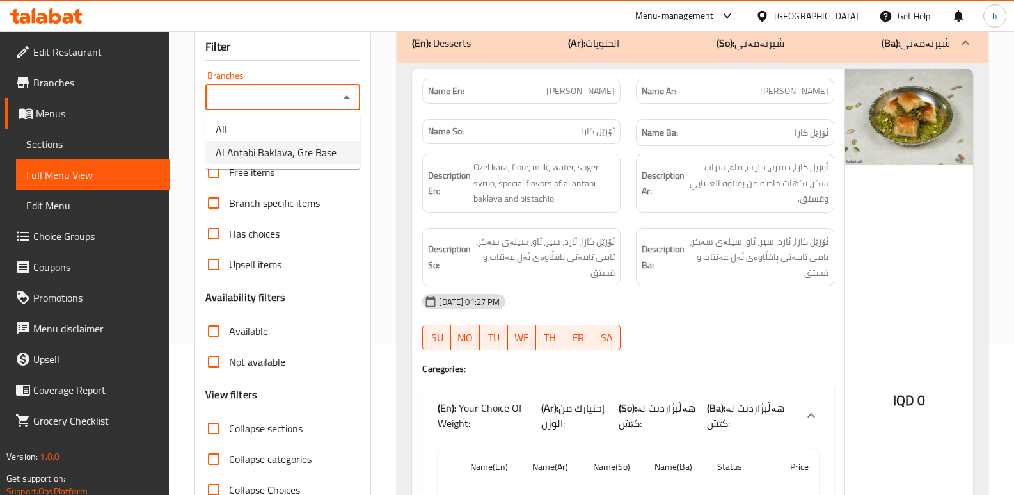
click at [277, 155] on span "Al Antabi Baklava, Gre Base" at bounding box center [276, 152] width 121 height 15
type input "Al Antabi Baklava, Gre Base"
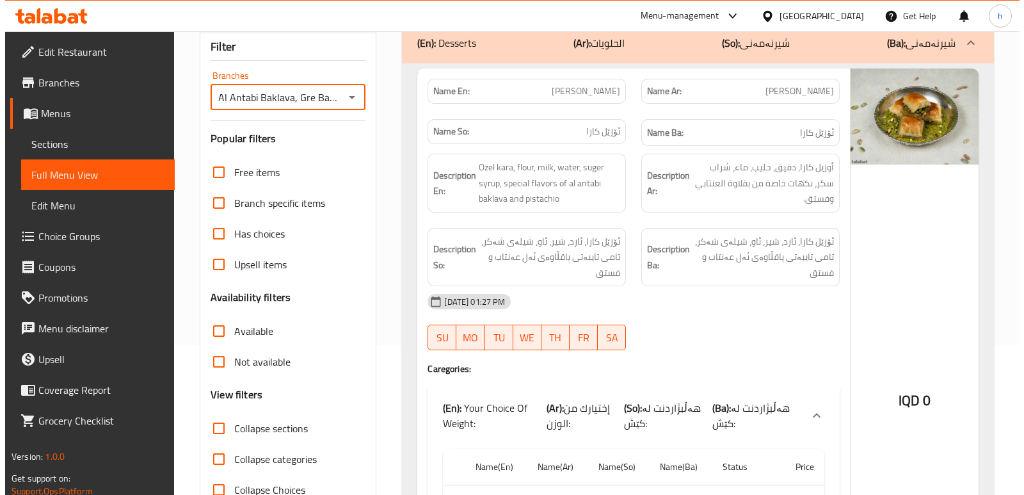
scroll to position [0, 0]
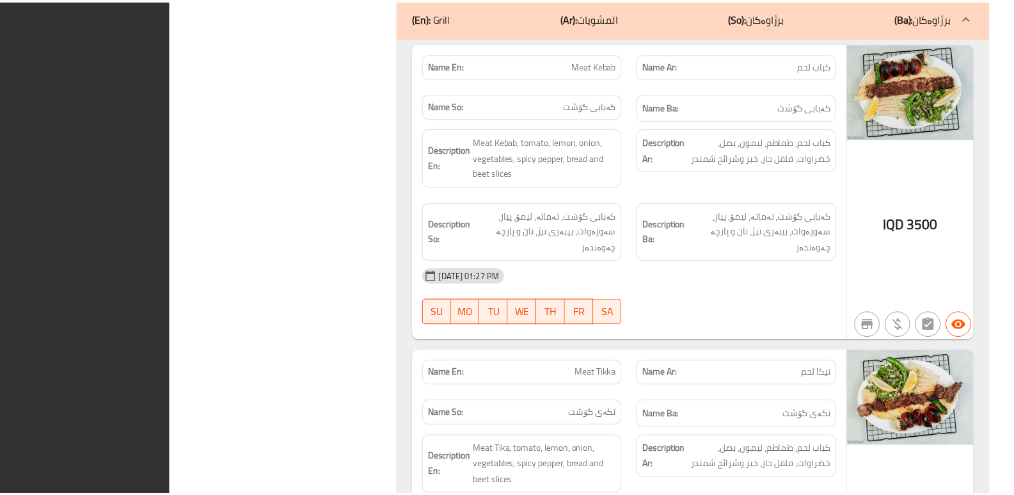
scroll to position [5233, 0]
